Goal: Transaction & Acquisition: Purchase product/service

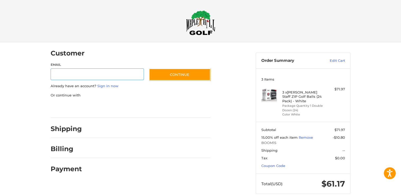
scroll to position [3, 0]
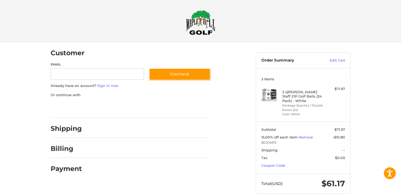
scroll to position [0, 0]
click at [191, 26] on img at bounding box center [200, 22] width 29 height 25
